Goal: Task Accomplishment & Management: Use online tool/utility

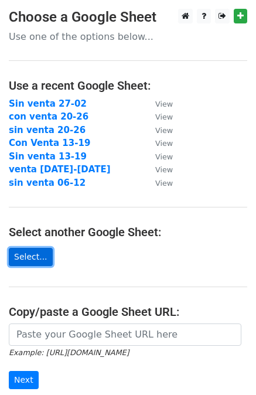
click at [35, 255] on link "Select..." at bounding box center [31, 257] width 44 height 18
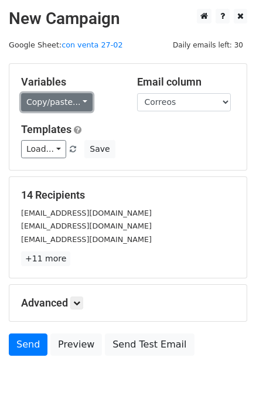
click at [61, 103] on link "Copy/paste..." at bounding box center [56, 102] width 71 height 18
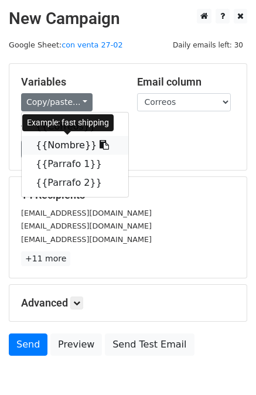
click at [61, 145] on link "{{Nombre}}" at bounding box center [75, 145] width 107 height 19
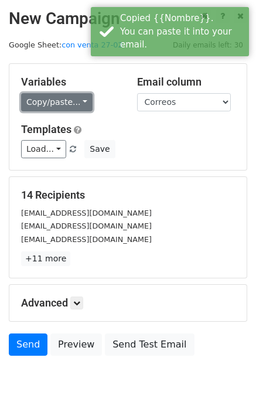
click at [46, 101] on link "Copy/paste..." at bounding box center [56, 102] width 71 height 18
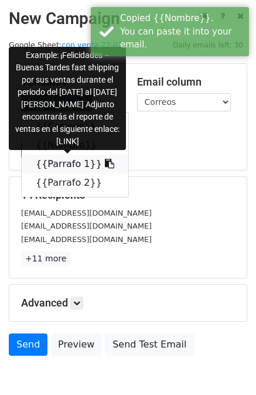
click at [60, 169] on link "{{Parrafo 1}}" at bounding box center [75, 164] width 107 height 19
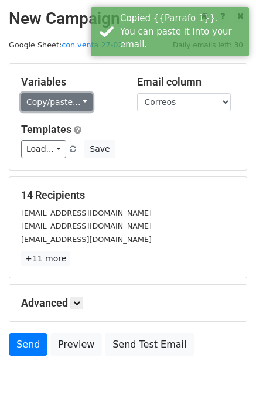
click at [74, 99] on link "Copy/paste..." at bounding box center [56, 102] width 71 height 18
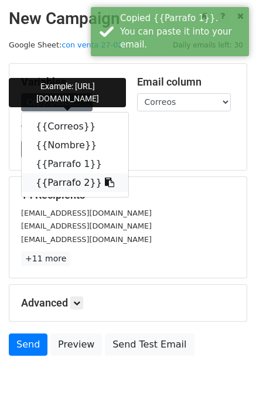
click at [70, 177] on link "{{Parrafo 2}}" at bounding box center [75, 182] width 107 height 19
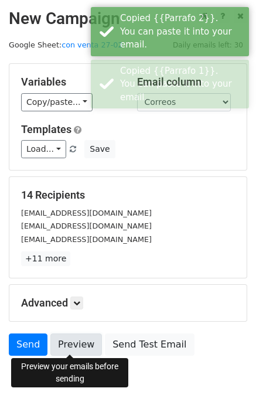
click at [74, 345] on link "Preview" at bounding box center [76, 344] width 52 height 22
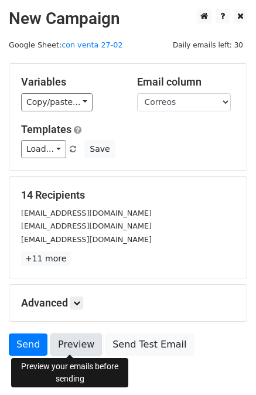
click at [71, 338] on link "Preview" at bounding box center [76, 344] width 52 height 22
click at [78, 348] on link "Preview" at bounding box center [76, 344] width 52 height 22
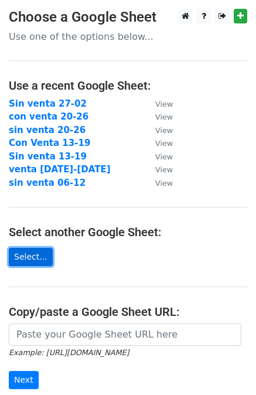
click at [38, 261] on link "Select..." at bounding box center [31, 257] width 44 height 18
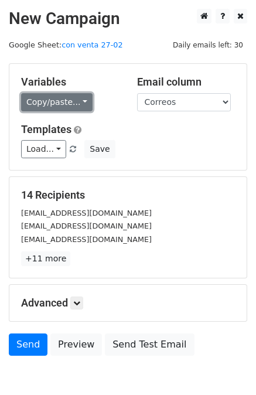
click at [66, 103] on link "Copy/paste..." at bounding box center [56, 102] width 71 height 18
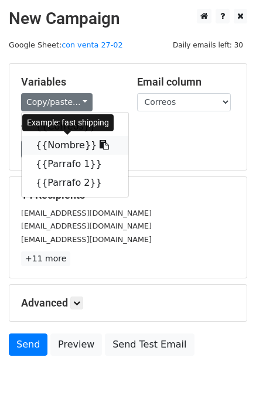
click at [67, 148] on link "{{Nombre}}" at bounding box center [75, 145] width 107 height 19
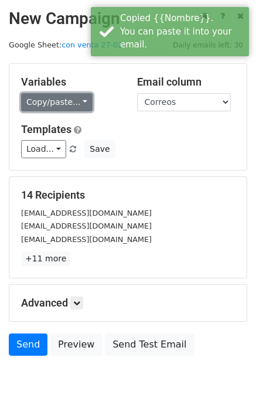
click at [74, 95] on link "Copy/paste..." at bounding box center [56, 102] width 71 height 18
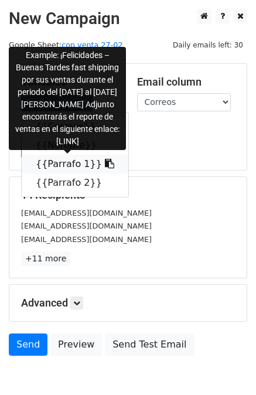
click at [70, 160] on link "{{Parrafo 1}}" at bounding box center [75, 164] width 107 height 19
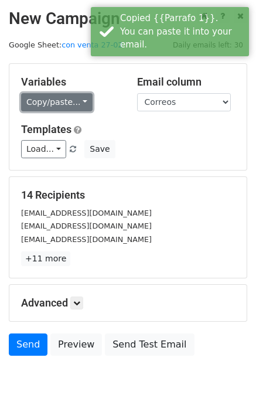
click at [56, 104] on link "Copy/paste..." at bounding box center [56, 102] width 71 height 18
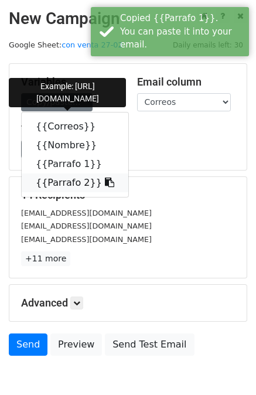
click at [70, 181] on link "{{Parrafo 2}}" at bounding box center [75, 182] width 107 height 19
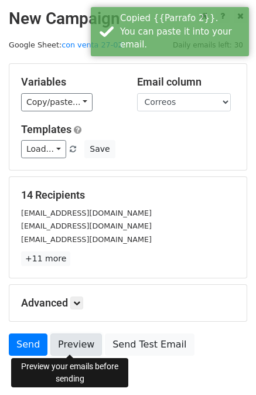
click at [78, 339] on link "Preview" at bounding box center [76, 344] width 52 height 22
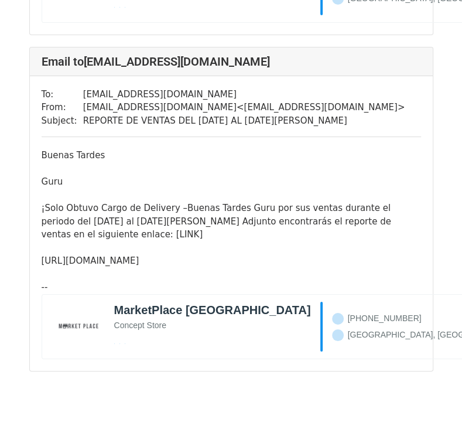
scroll to position [4443, 0]
